Goal: Register for event/course

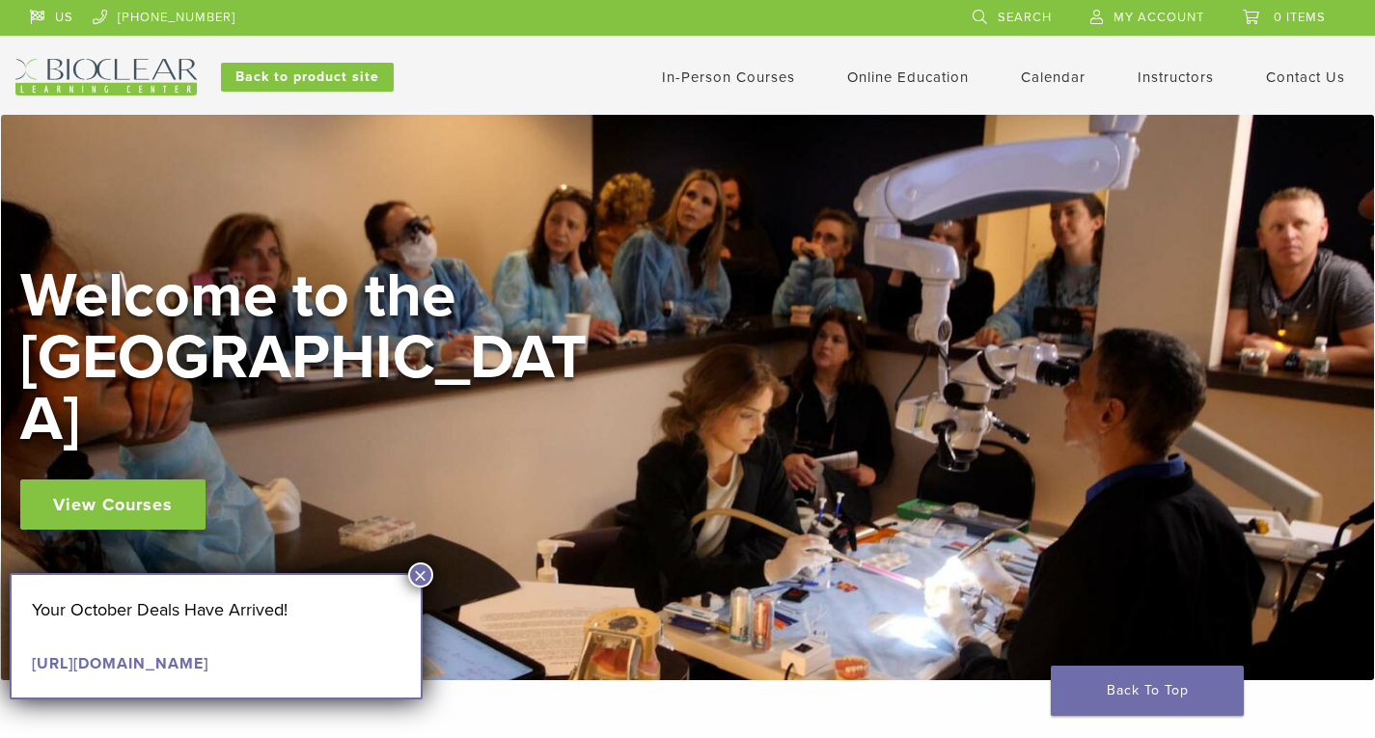
click at [748, 78] on link "In-Person Courses" at bounding box center [728, 76] width 133 height 17
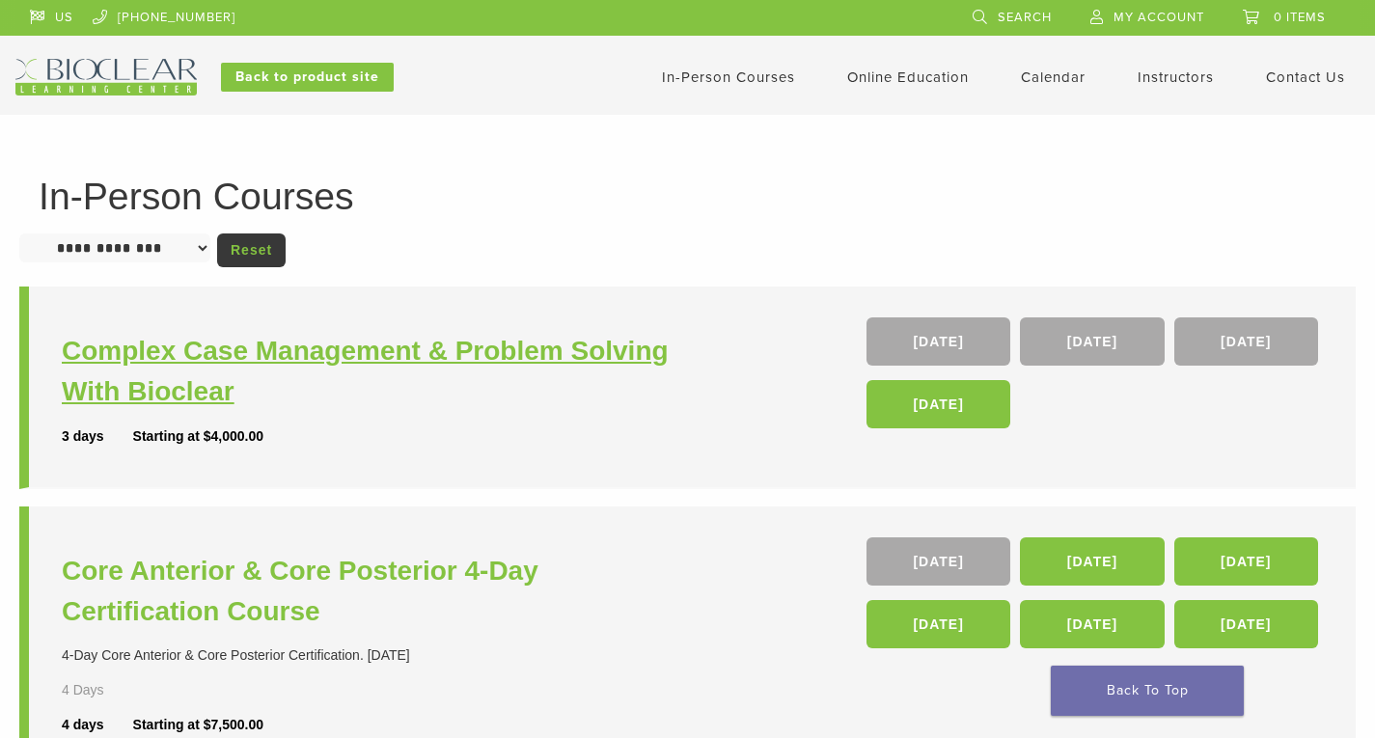
click at [427, 357] on h3 "Complex Case Management & Problem Solving With Bioclear" at bounding box center [377, 371] width 631 height 81
